Goal: Use online tool/utility: Utilize a website feature to perform a specific function

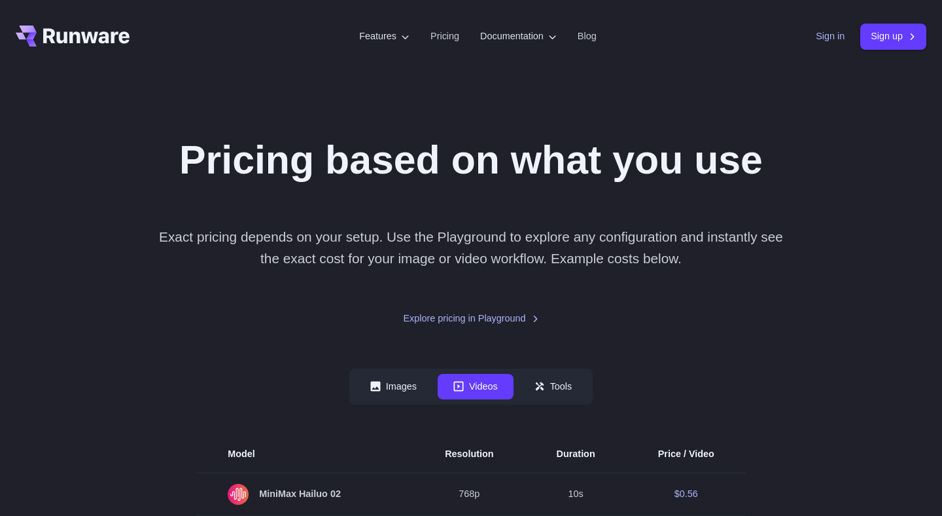
click at [828, 35] on link "Sign in" at bounding box center [830, 36] width 29 height 15
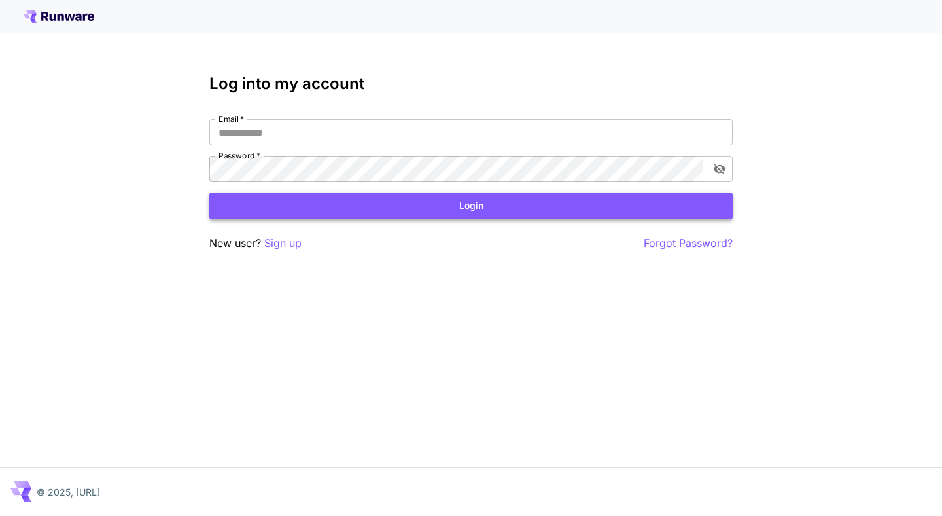
type input "**********"
click at [319, 206] on button "Login" at bounding box center [471, 205] width 524 height 27
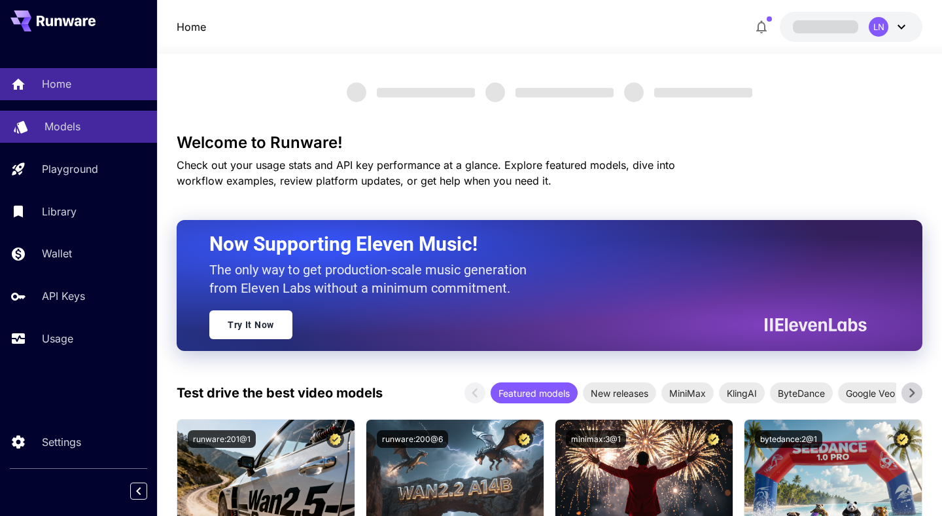
click at [60, 132] on p "Models" at bounding box center [63, 126] width 36 height 16
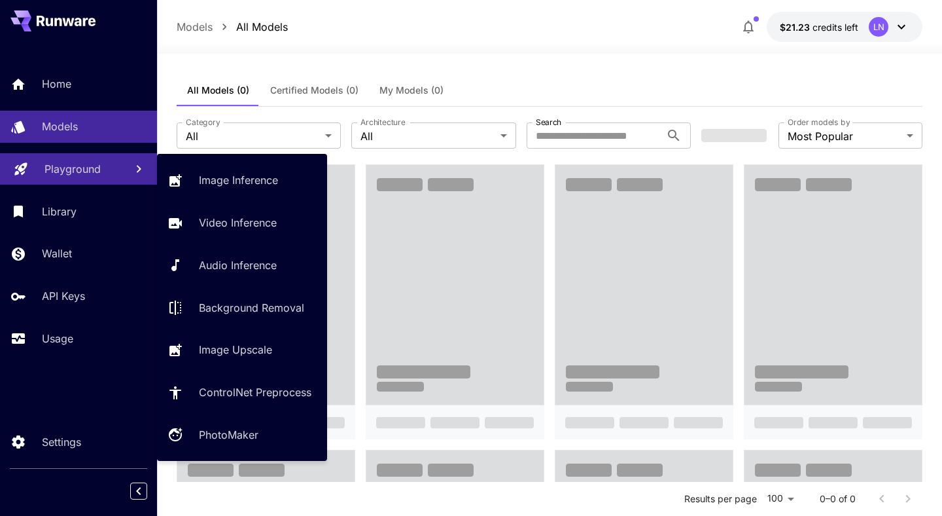
click at [62, 180] on link "Playground" at bounding box center [78, 169] width 157 height 32
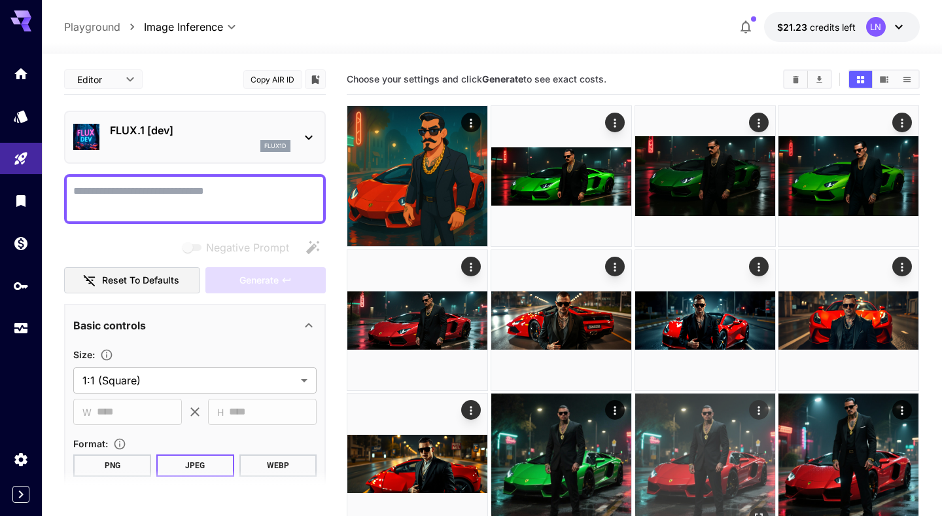
click at [707, 393] on img at bounding box center [705, 463] width 140 height 140
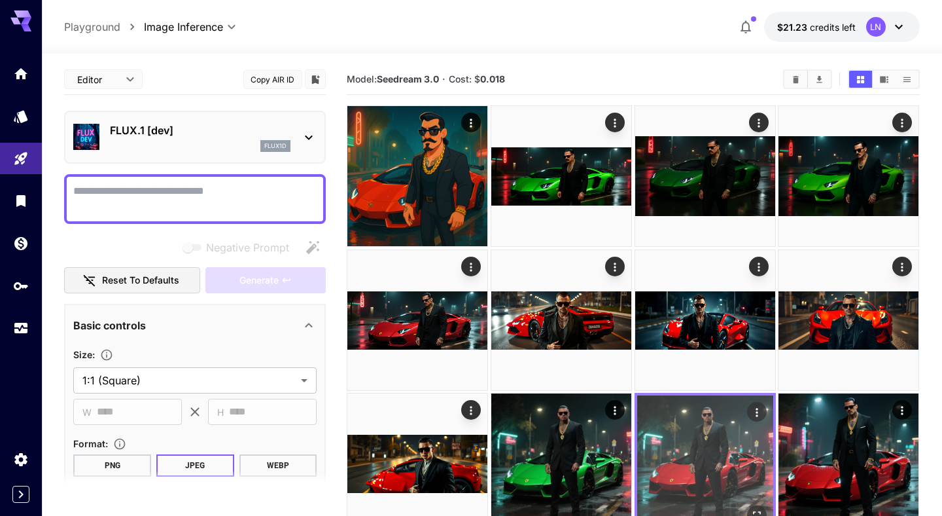
click at [707, 401] on img at bounding box center [705, 463] width 136 height 136
click at [757, 409] on icon "Actions" at bounding box center [757, 412] width 2 height 9
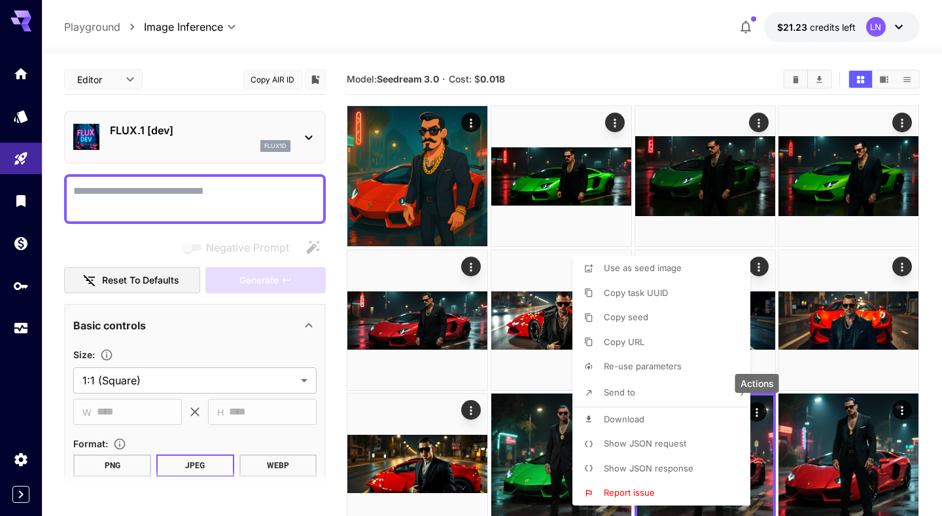
click at [651, 445] on span "Show JSON request" at bounding box center [645, 443] width 82 height 10
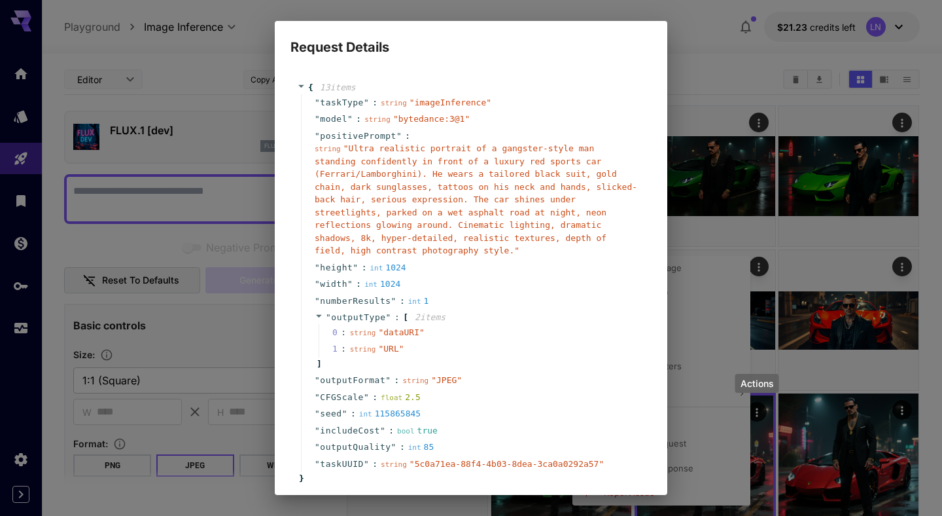
click at [350, 149] on span "" Ultra realistic portrait of a gangster-style man standing confidently in fron…" at bounding box center [476, 199] width 323 height 112
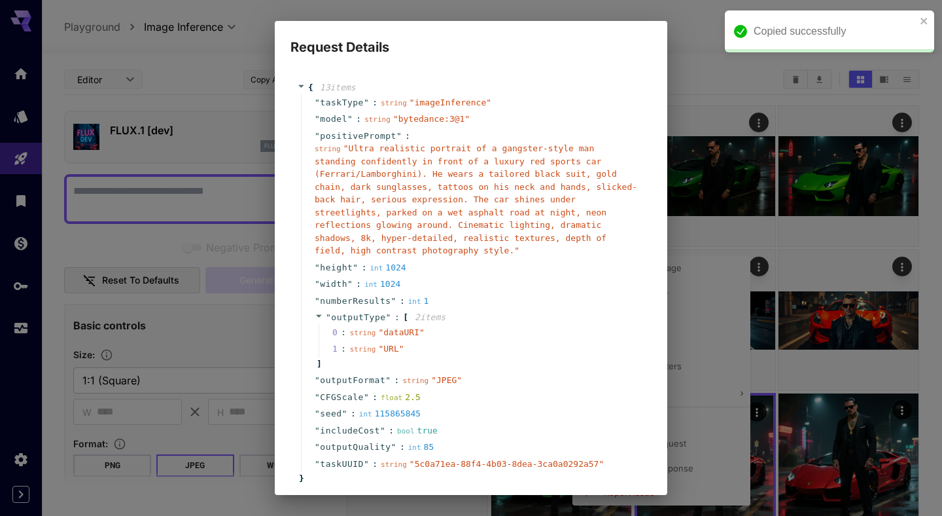
click at [929, 13] on div "Copied successfully" at bounding box center [829, 31] width 209 height 42
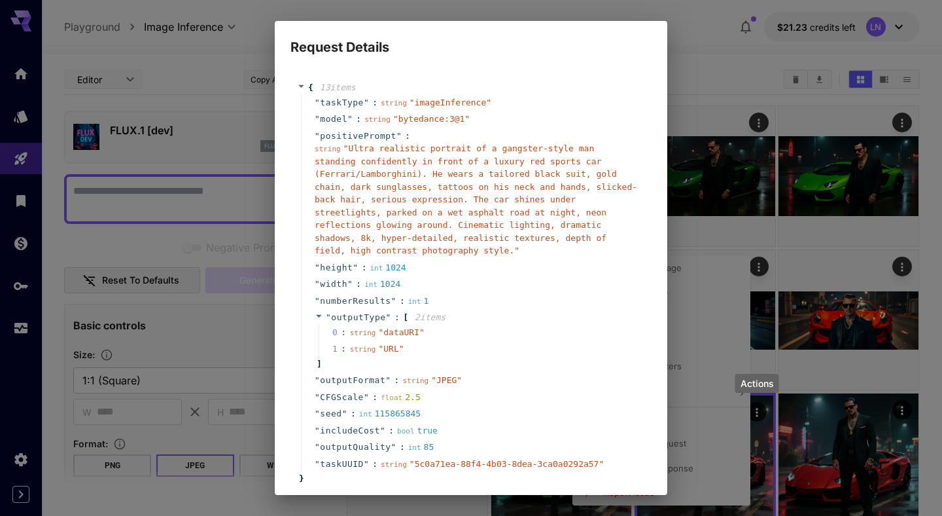
click at [753, 85] on div "Request Details { 13 item s " taskType " : string " imageInference " " model " …" at bounding box center [471, 258] width 942 height 516
click at [243, 42] on div "Request Details { 13 item s " taskType " : string " imageInference " " model " …" at bounding box center [471, 258] width 942 height 516
